Goal: Check status

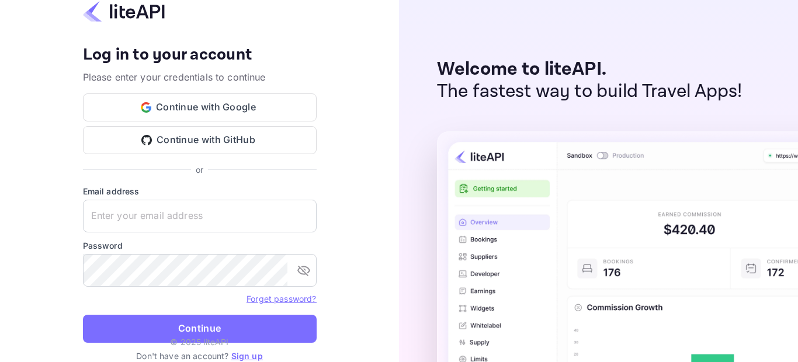
type input "[EMAIL_ADDRESS][DOMAIN_NAME]"
click at [264, 331] on button "Continue" at bounding box center [200, 329] width 234 height 28
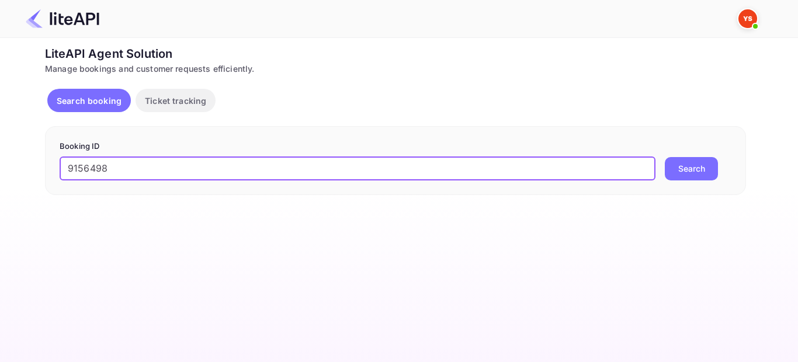
type input "9156498"
click at [683, 178] on button "Search" at bounding box center [691, 168] width 53 height 23
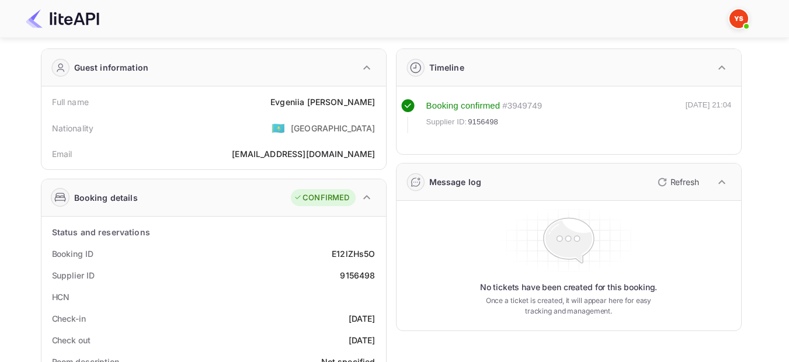
scroll to position [117, 0]
